Goal: Obtain resource: Obtain resource

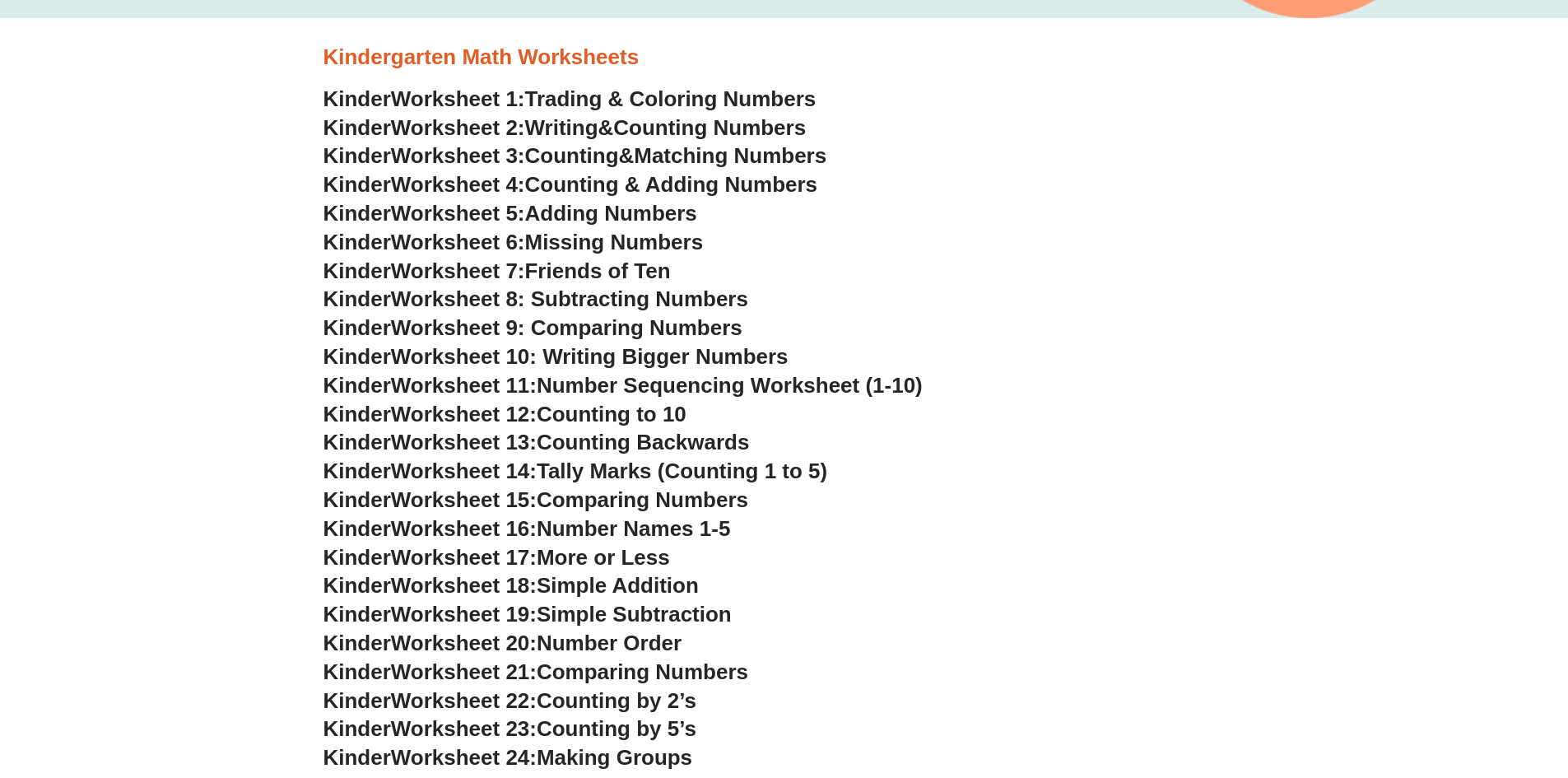
click at [563, 182] on span "Counting & Adding Numbers" at bounding box center [671, 185] width 293 height 25
click at [564, 269] on span "Friends of Ten" at bounding box center [598, 271] width 145 height 25
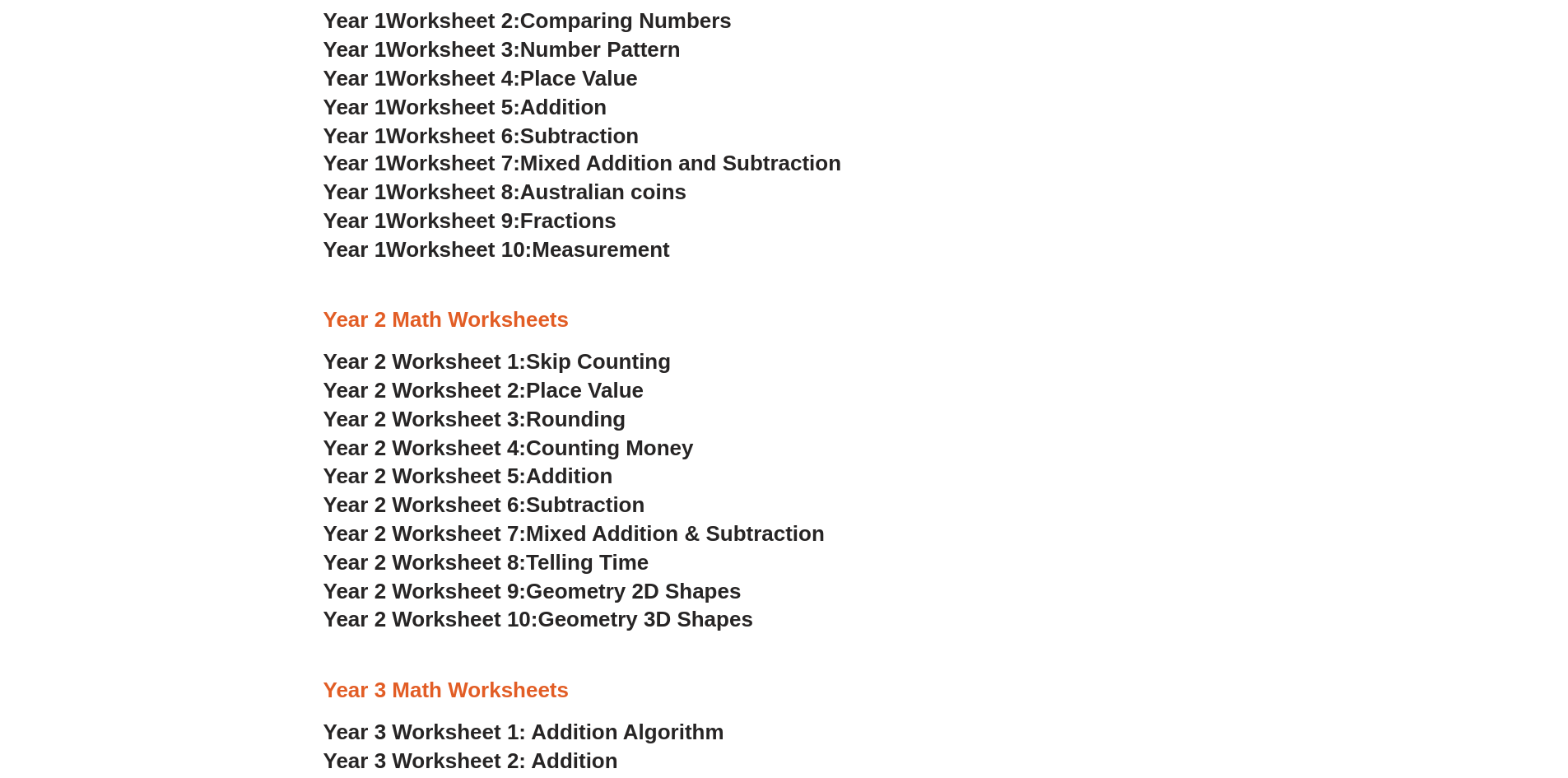
scroll to position [1646, 0]
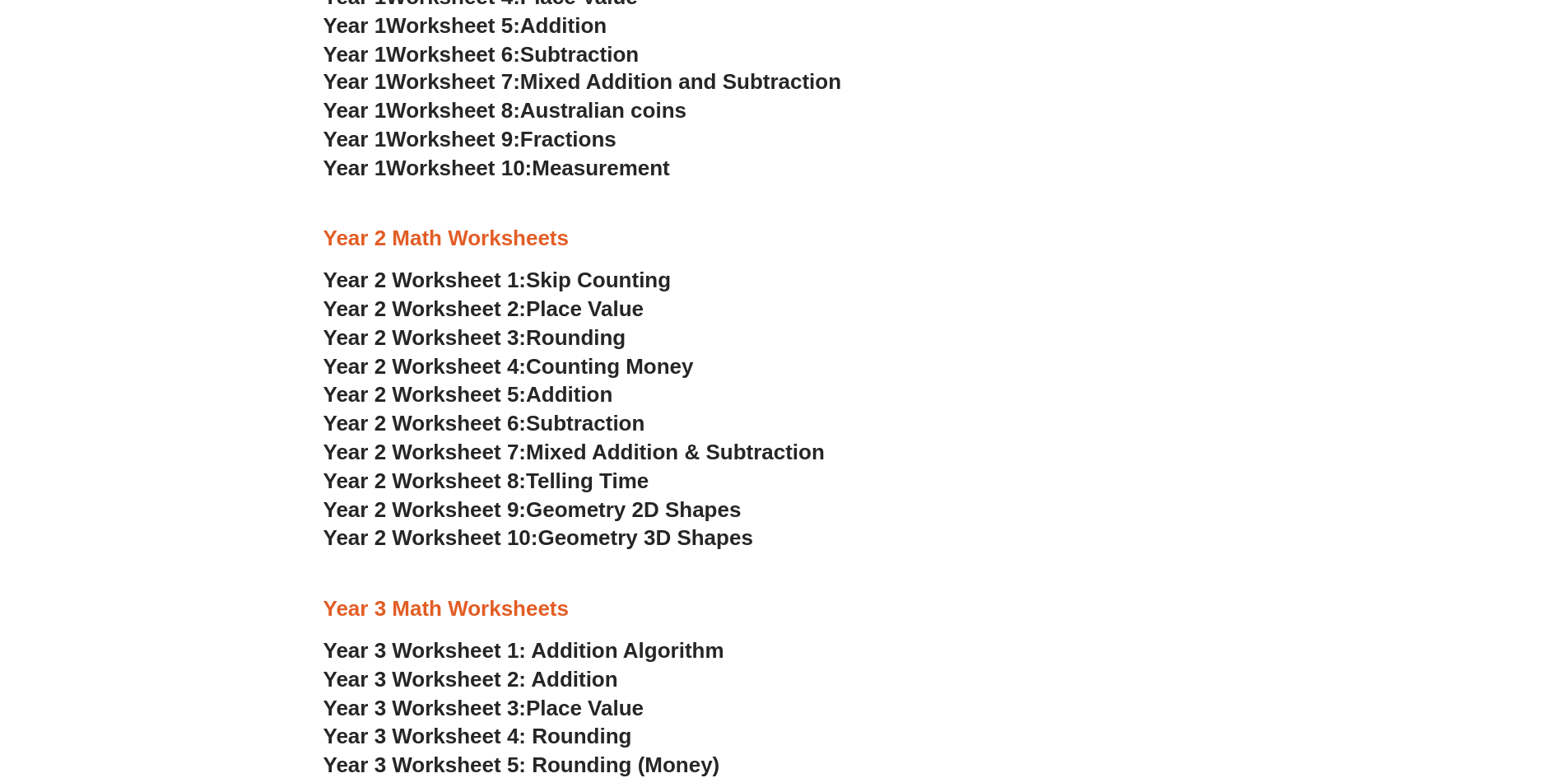
click at [577, 452] on span "Mixed Addition & Subtraction" at bounding box center [675, 452] width 299 height 25
click at [585, 364] on span "Counting Money" at bounding box center [609, 367] width 168 height 25
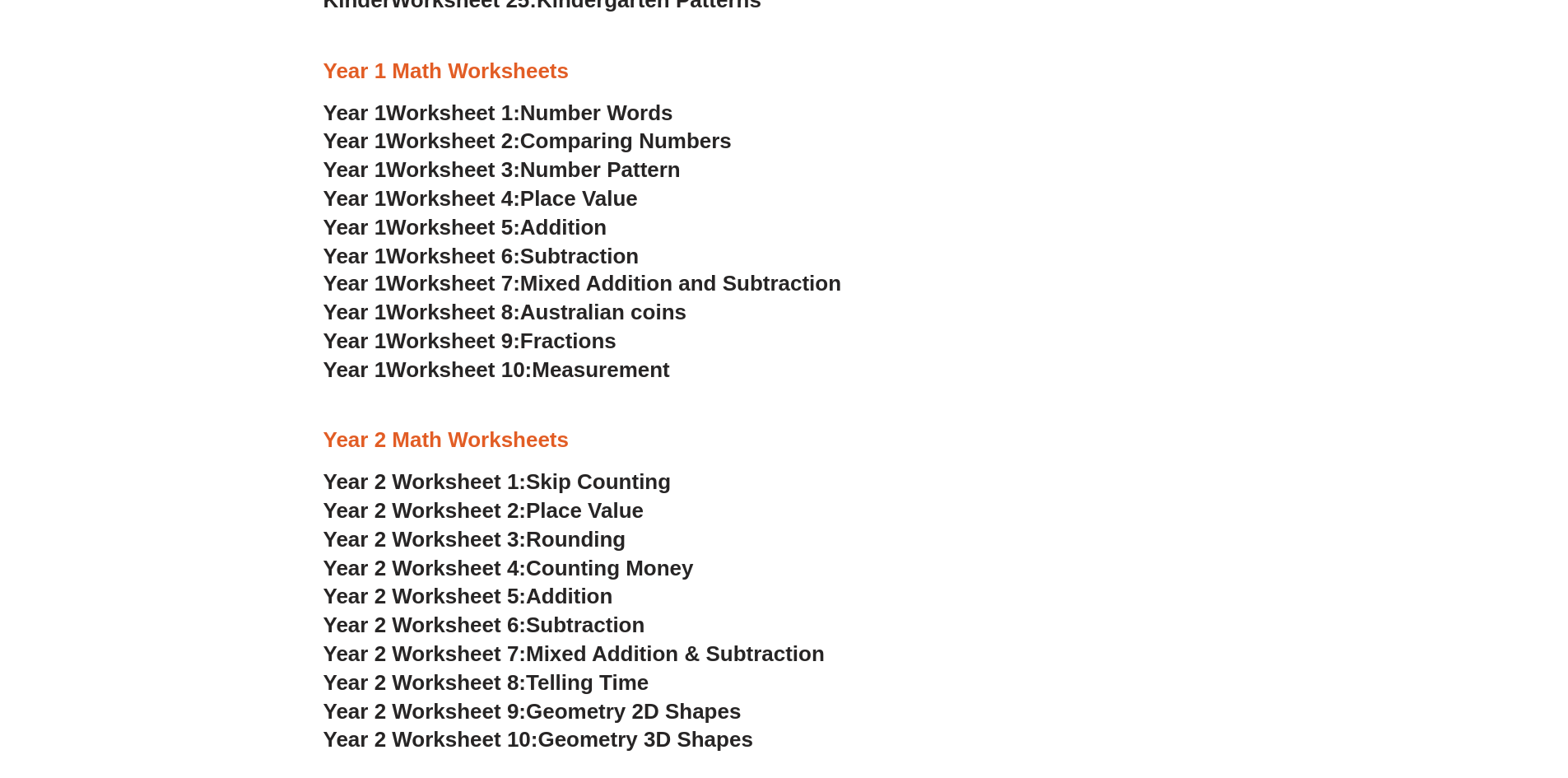
scroll to position [1426, 0]
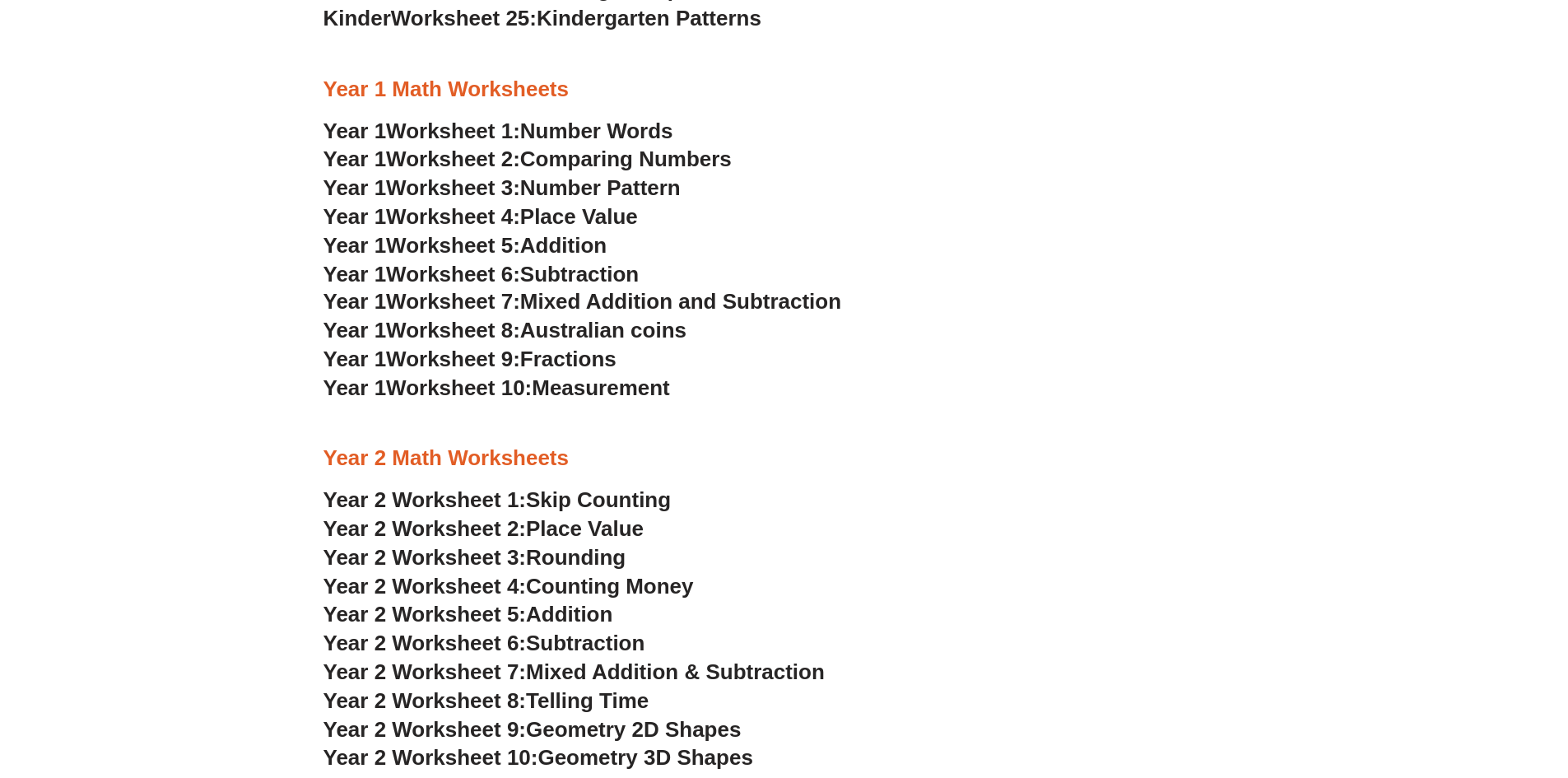
click at [598, 330] on span "Australian coins" at bounding box center [603, 330] width 166 height 25
click at [613, 303] on span "Mixed Addition and Subtraction" at bounding box center [680, 302] width 321 height 25
click at [567, 363] on span "Fractions" at bounding box center [568, 359] width 96 height 25
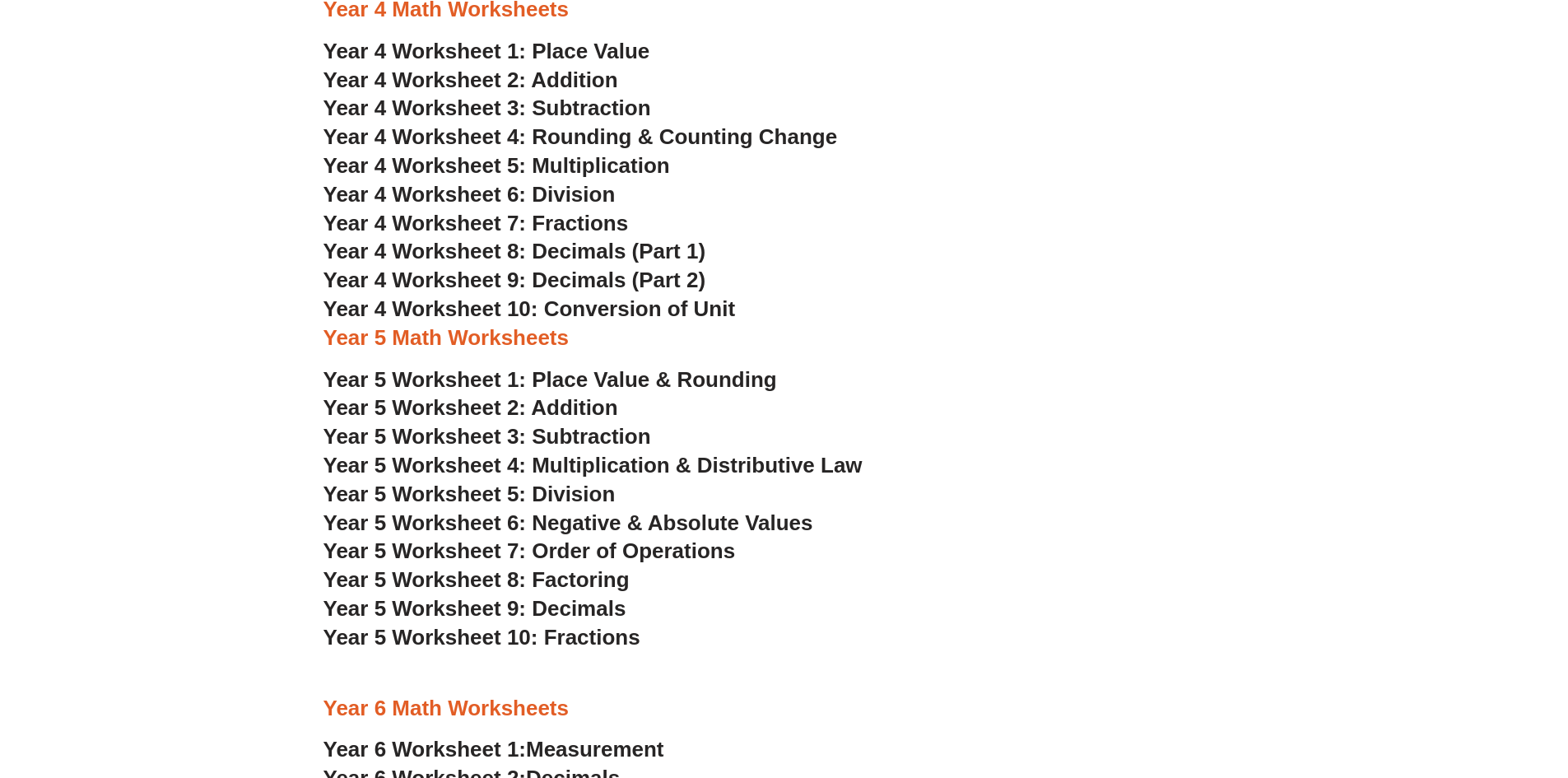
scroll to position [2629, 0]
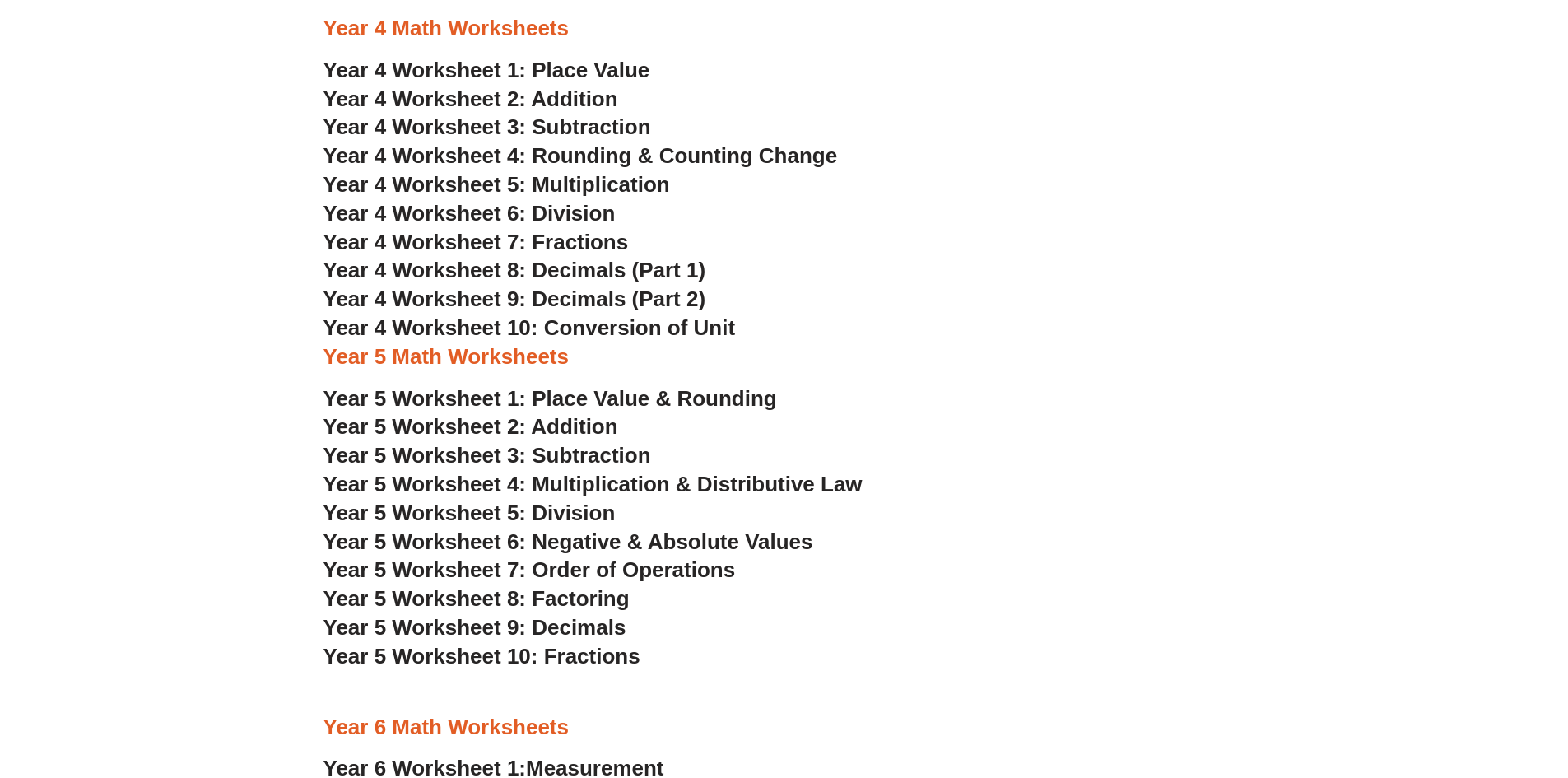
click at [596, 187] on span "Year 4 Worksheet 5: Multiplication" at bounding box center [496, 185] width 347 height 25
click at [629, 154] on span "Year 4 Worksheet 4: Rounding & Counting Change" at bounding box center [581, 155] width 515 height 25
